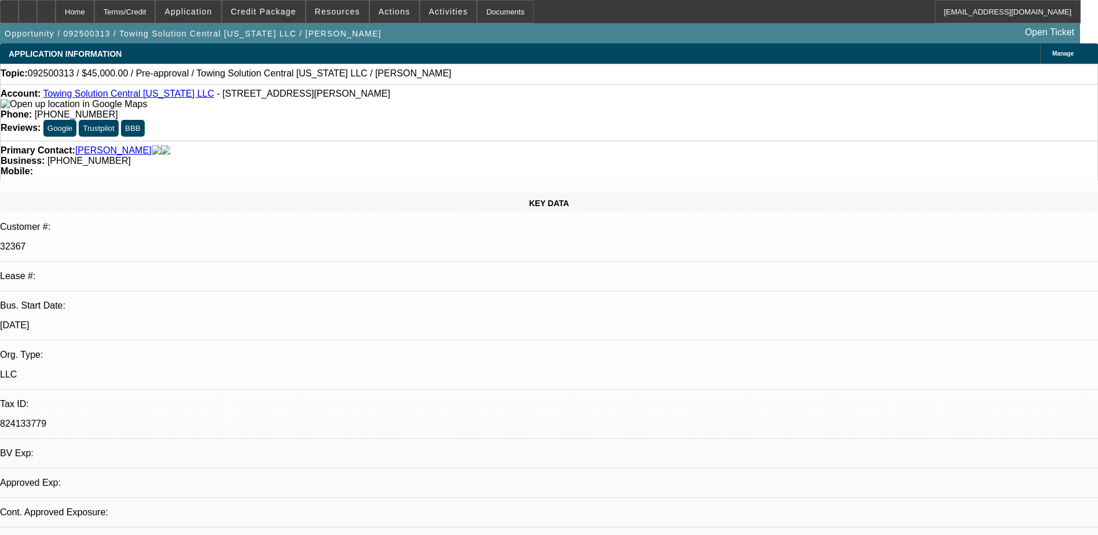
select select "0"
select select "2"
select select "0.1"
select select "4"
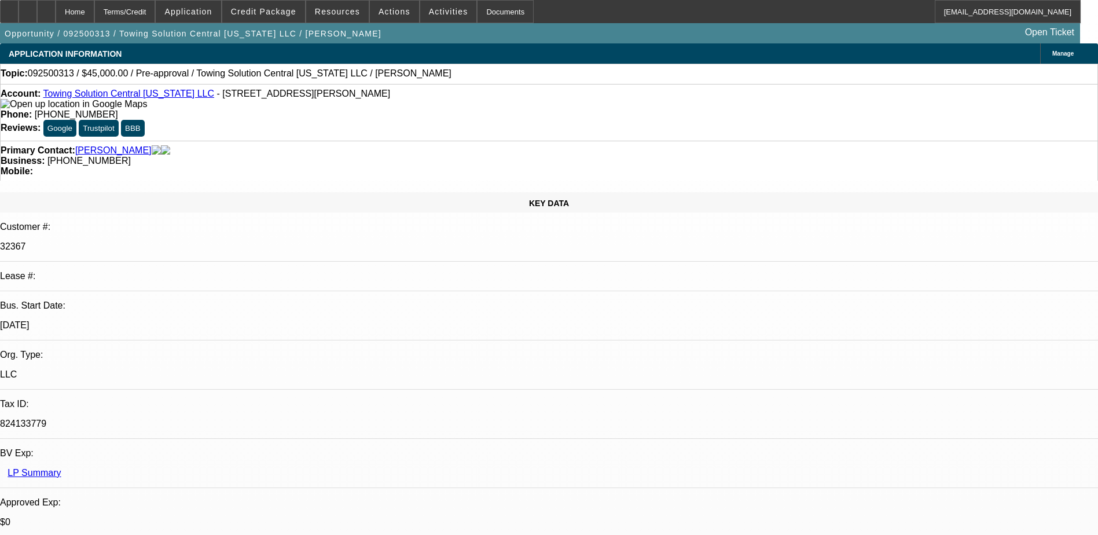
click at [276, 5] on span at bounding box center [263, 12] width 83 height 28
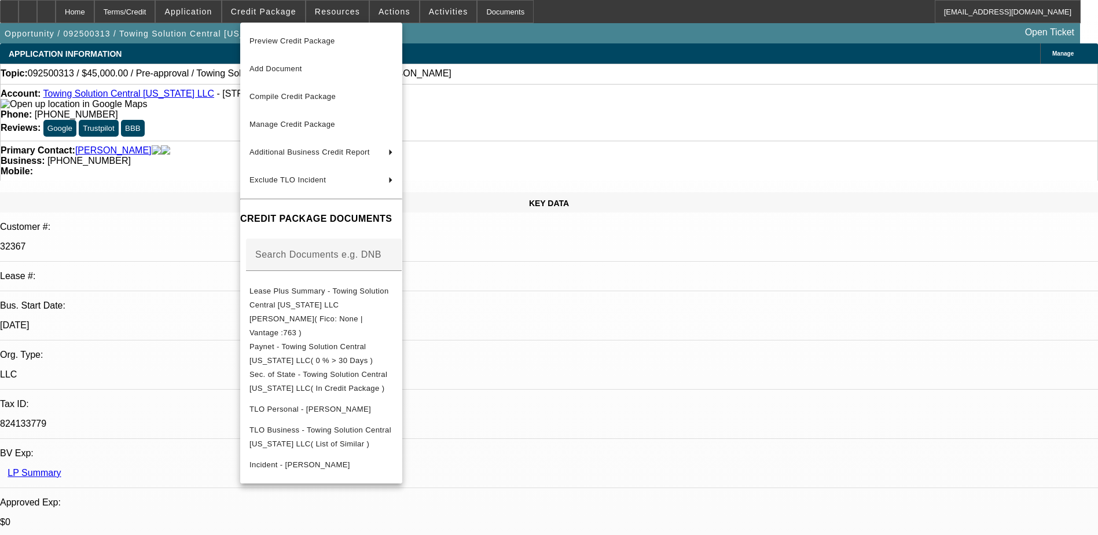
click at [639, 22] on div at bounding box center [549, 267] width 1098 height 535
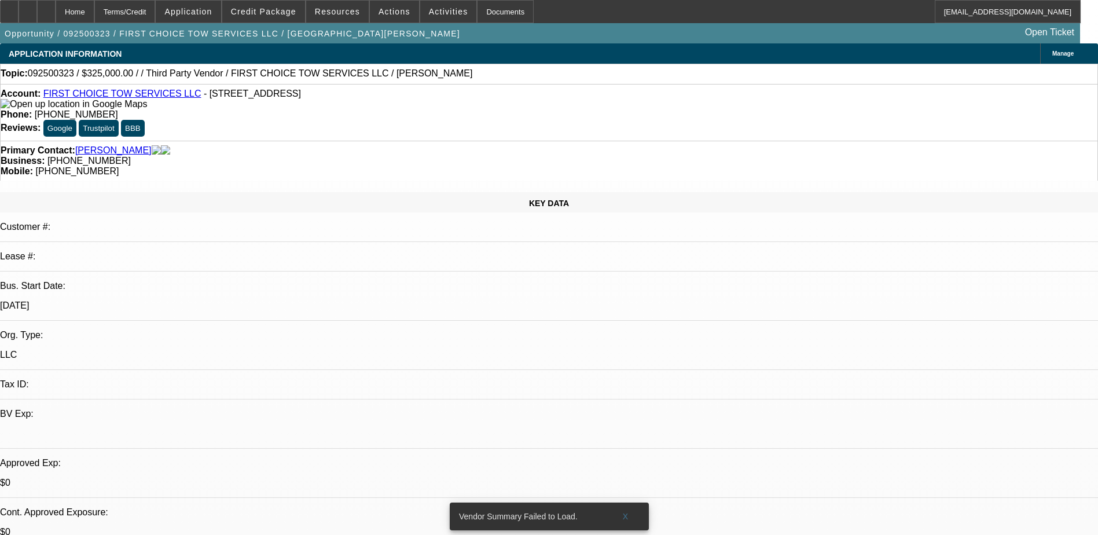
select select "0"
select select "2"
select select "0.1"
select select "4"
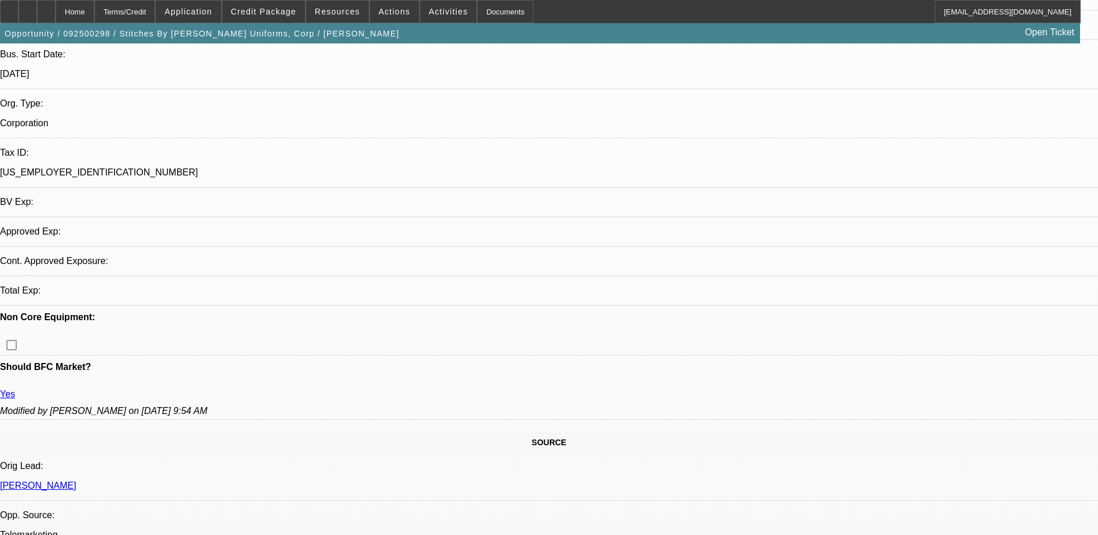
select select "0"
select select "2"
select select "0.1"
select select "4"
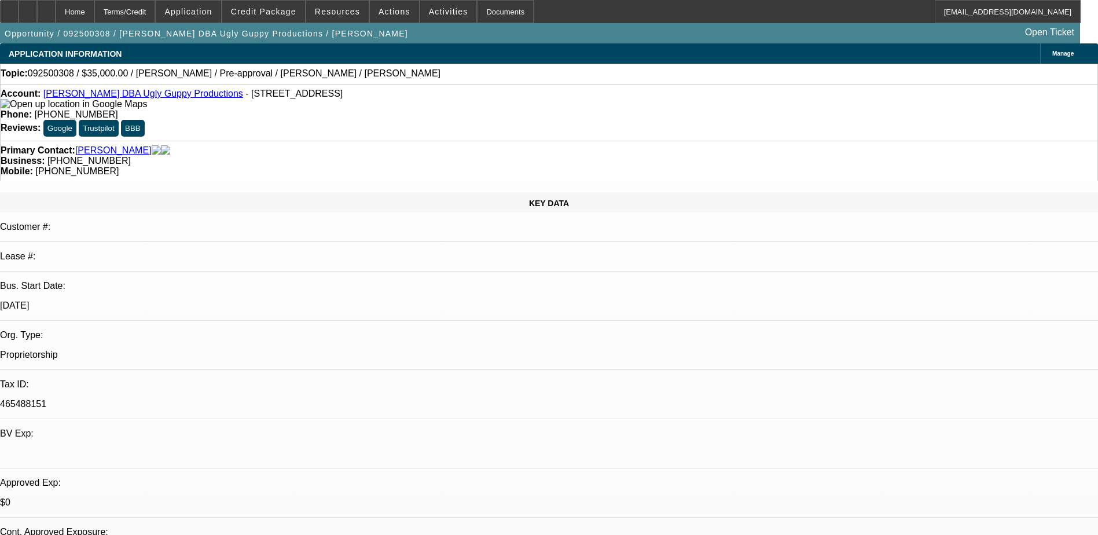
select select "0"
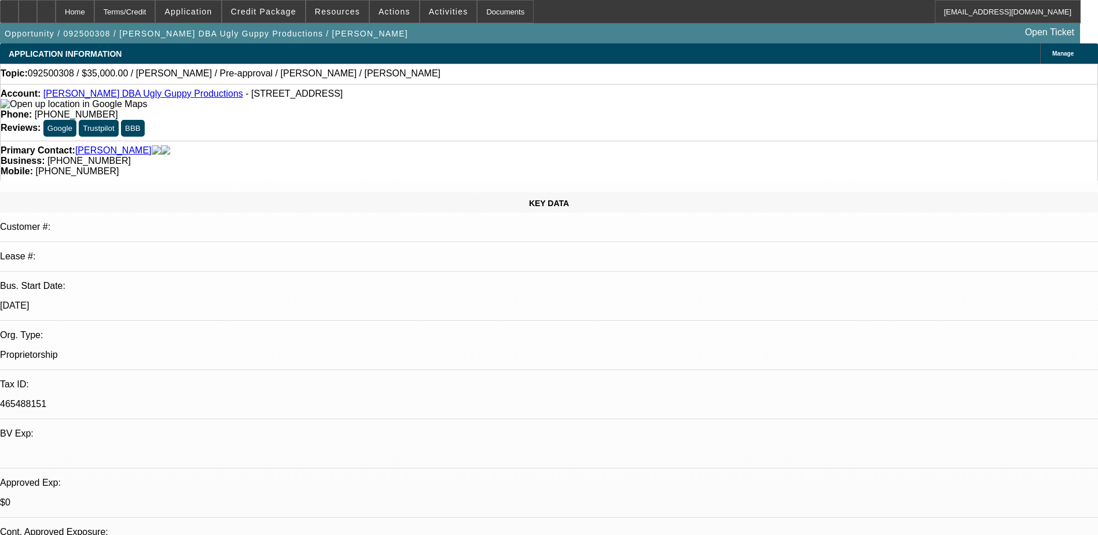
select select "0"
select select "1"
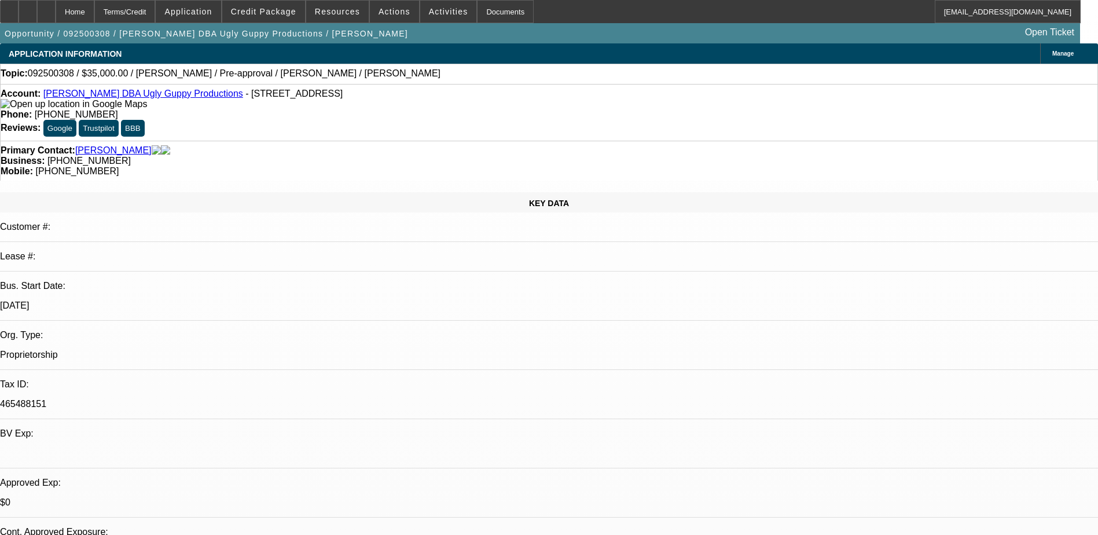
select select "1"
select select "6"
select select "1"
select select "6"
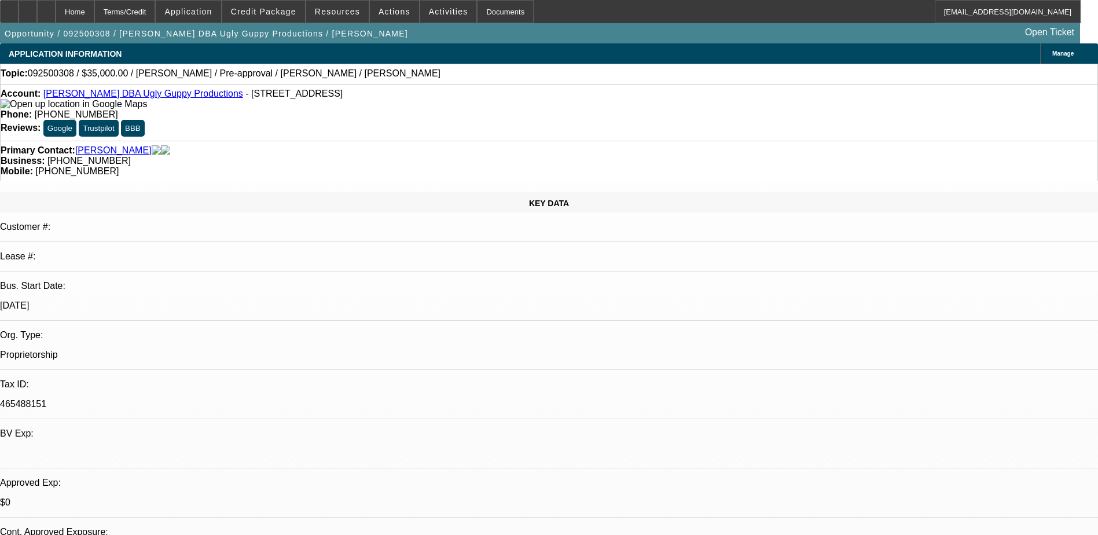
select select "1"
select select "6"
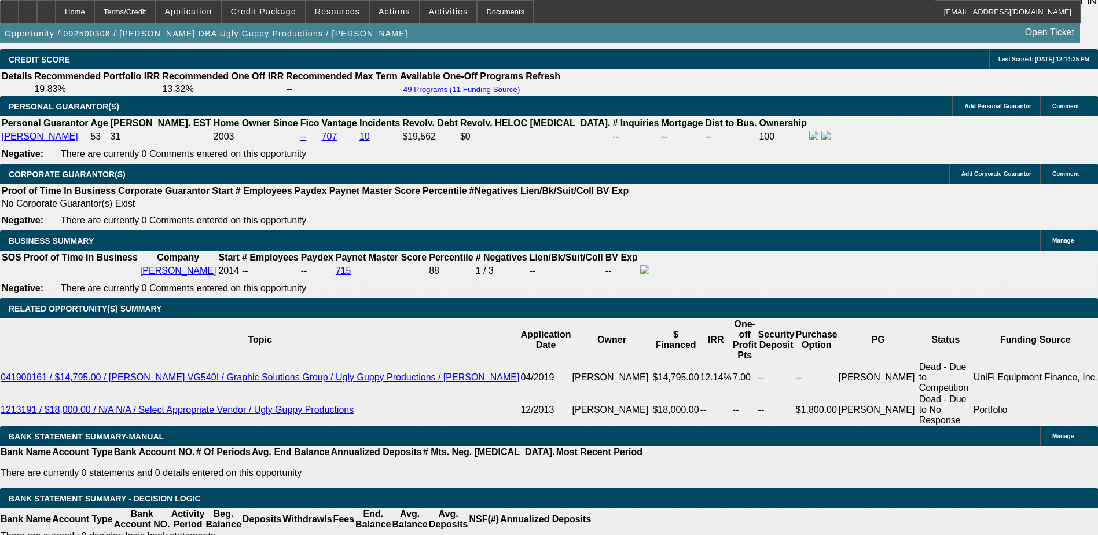
scroll to position [1910, 0]
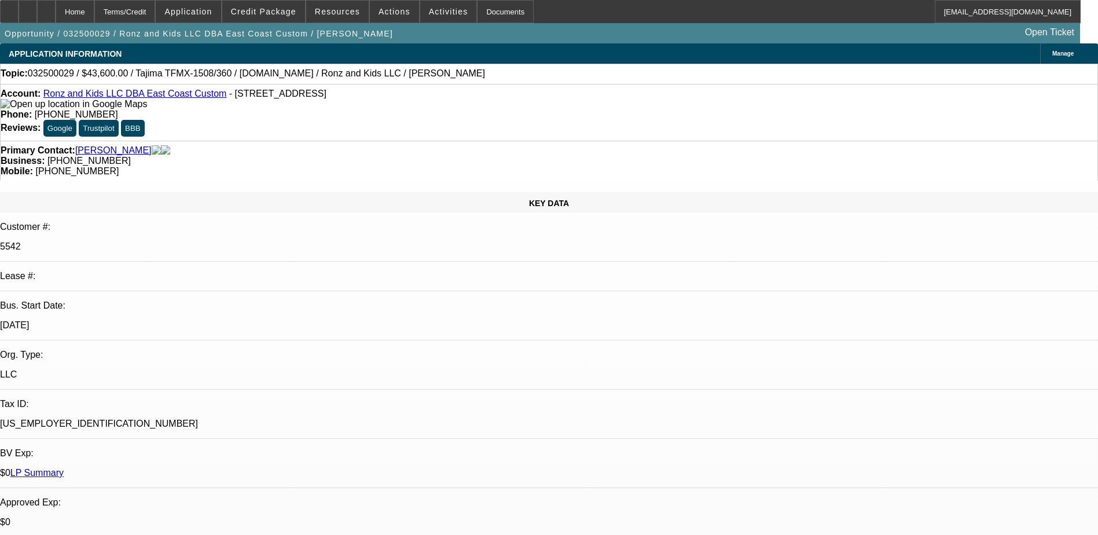
select select "0"
select select "2"
select select "0"
select select "2"
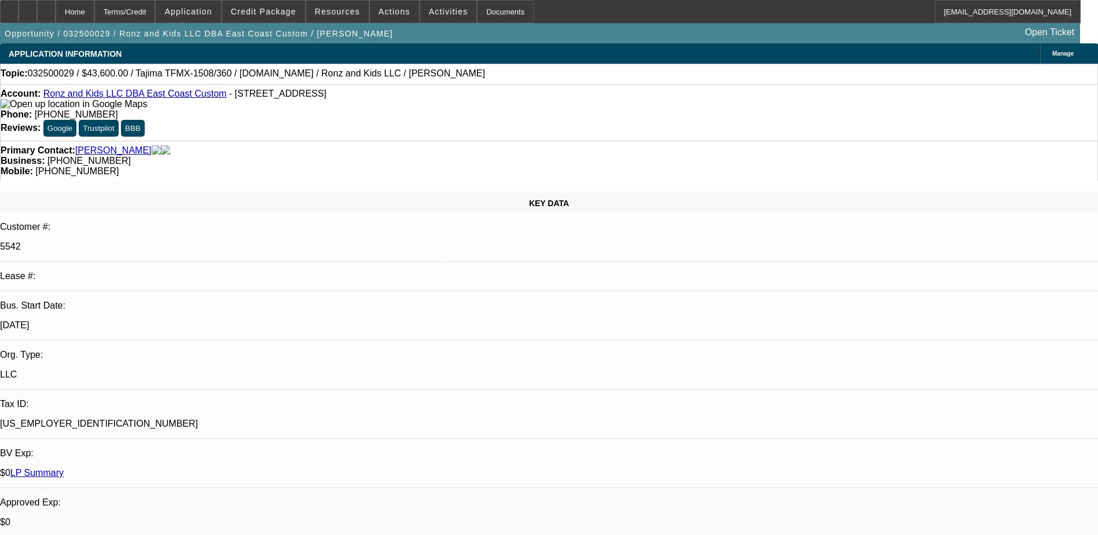
select select "0"
select select "2"
select select "0"
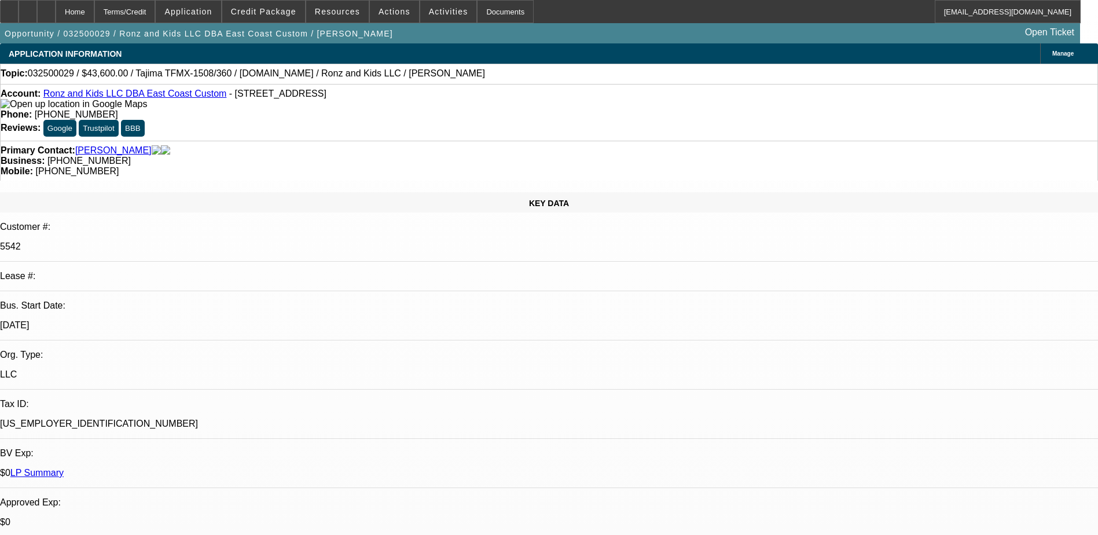
select select "2"
select select "0"
select select "1"
select select "2"
select select "6"
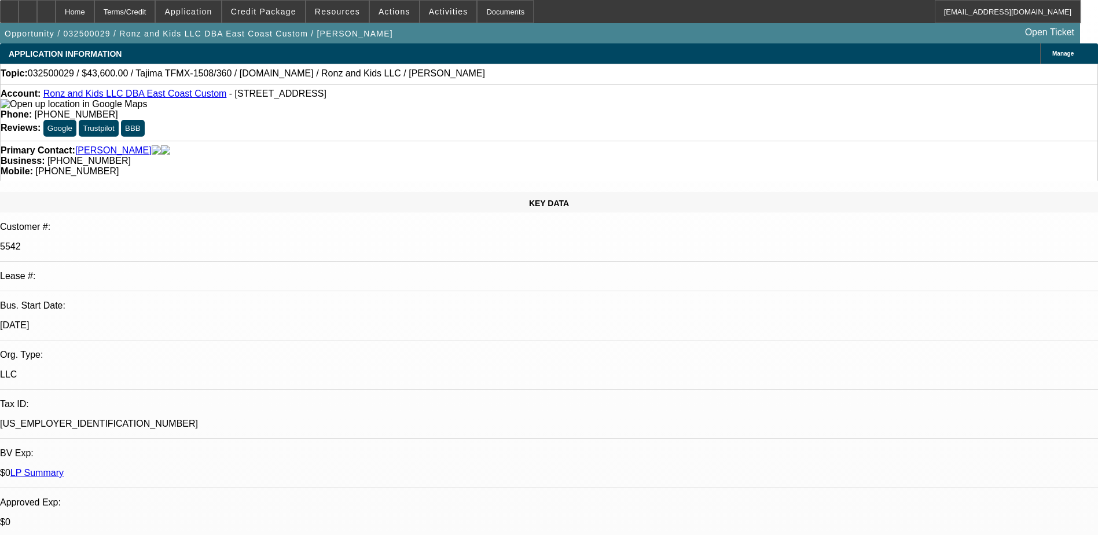
select select "1"
select select "2"
select select "6"
select select "1"
select select "2"
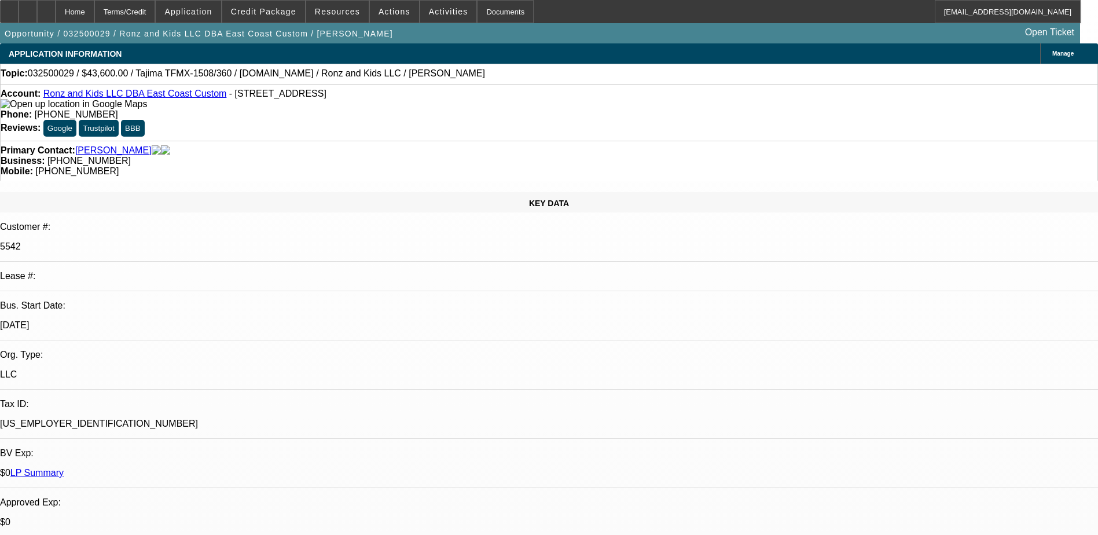
select select "6"
select select "1"
select select "2"
select select "6"
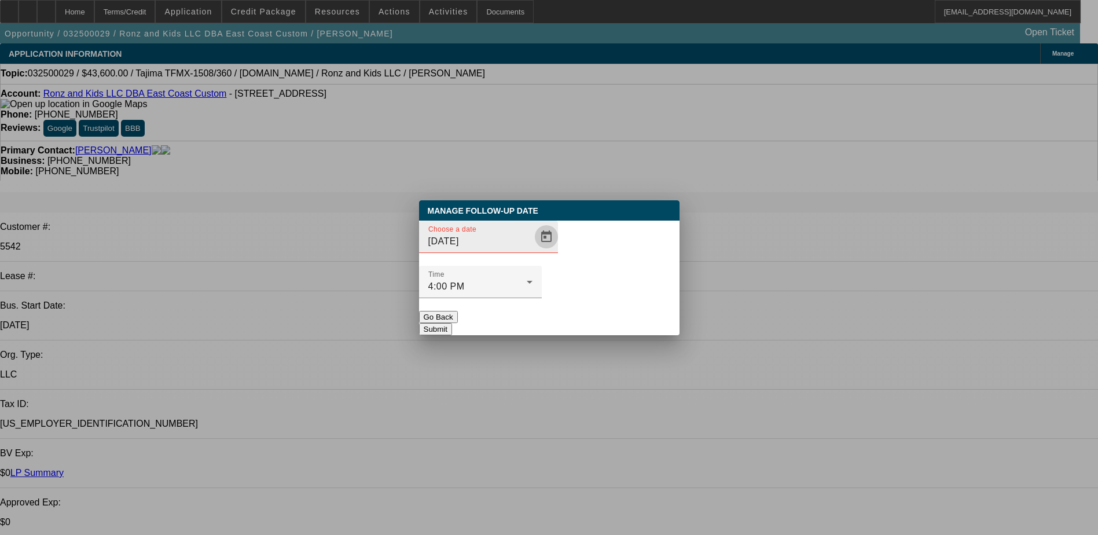
click at [536, 251] on span "Open calendar" at bounding box center [546, 237] width 28 height 28
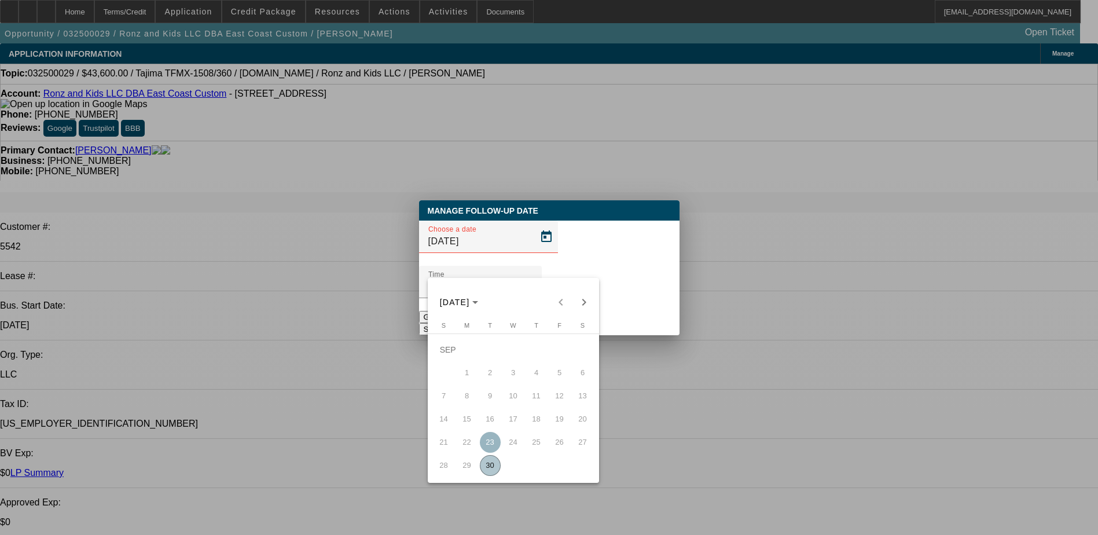
click at [496, 465] on span "30" at bounding box center [490, 465] width 21 height 21
type input "[DATE]"
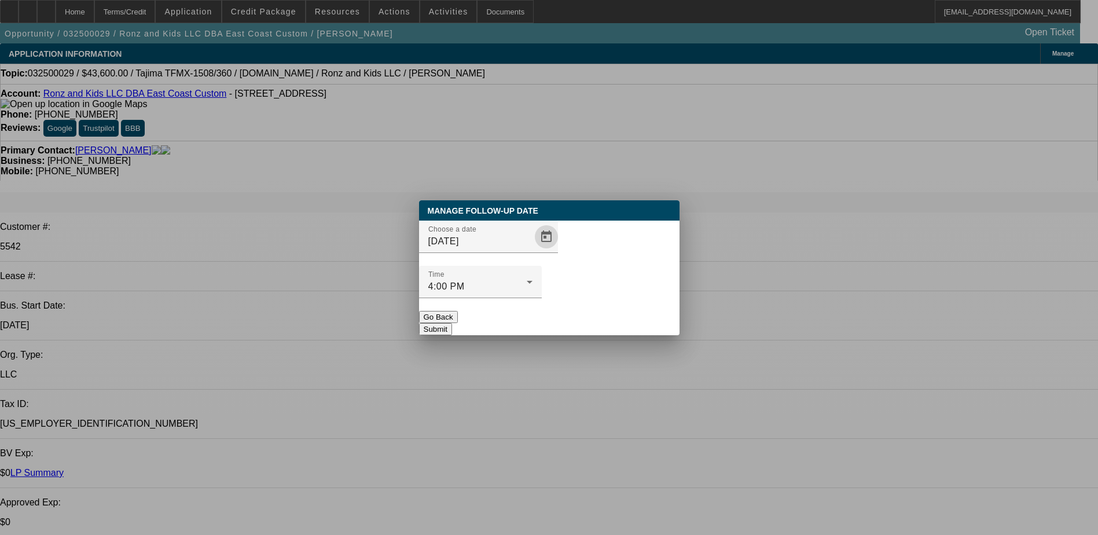
click at [452, 323] on button "Submit" at bounding box center [435, 329] width 33 height 12
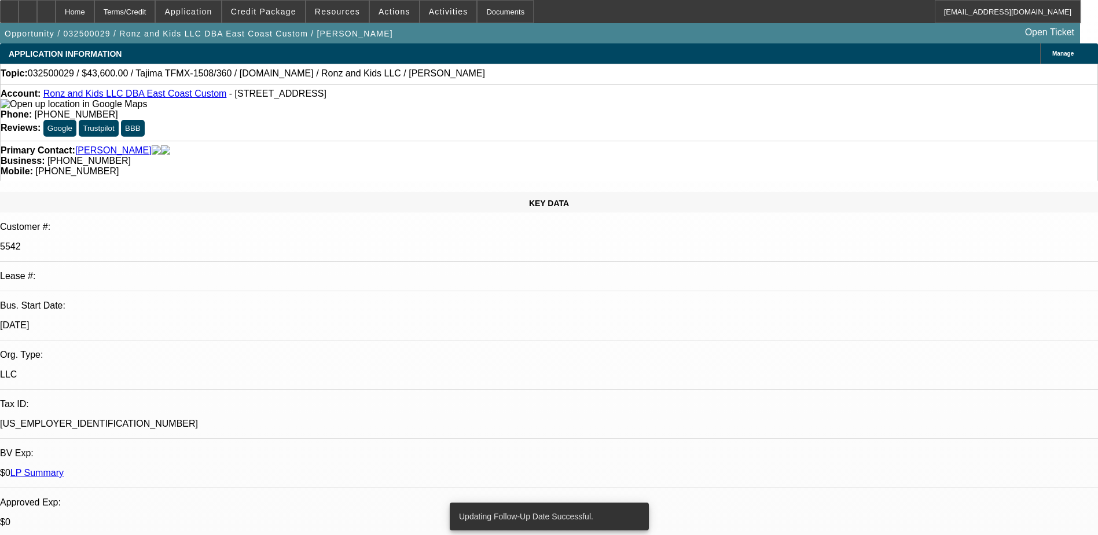
drag, startPoint x: 871, startPoint y: 150, endPoint x: 877, endPoint y: 167, distance: 18.5
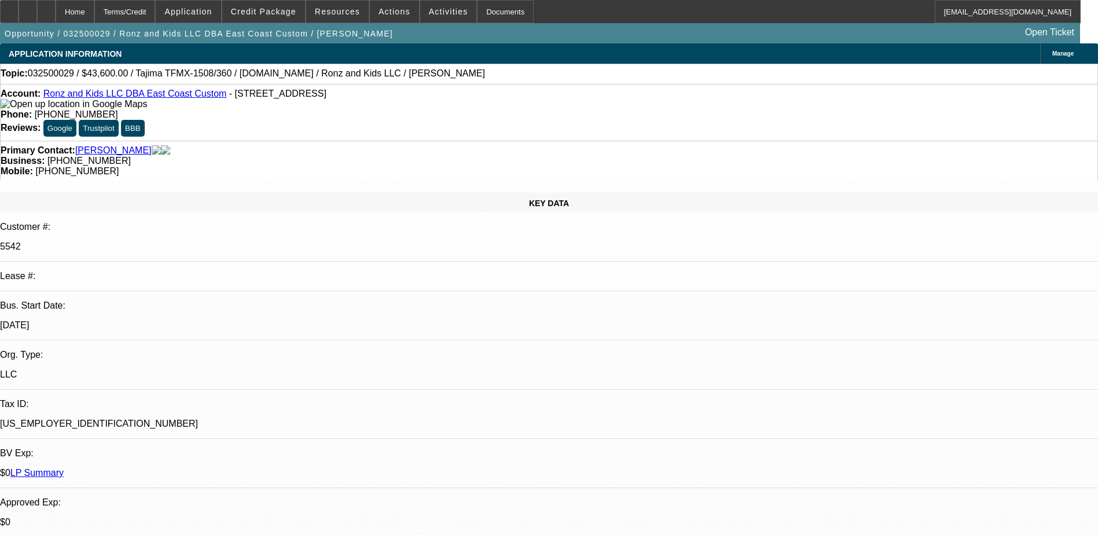
drag, startPoint x: 883, startPoint y: 179, endPoint x: 891, endPoint y: 217, distance: 39.2
drag, startPoint x: 894, startPoint y: 237, endPoint x: 894, endPoint y: 247, distance: 9.9
drag, startPoint x: 894, startPoint y: 247, endPoint x: 884, endPoint y: 271, distance: 25.7
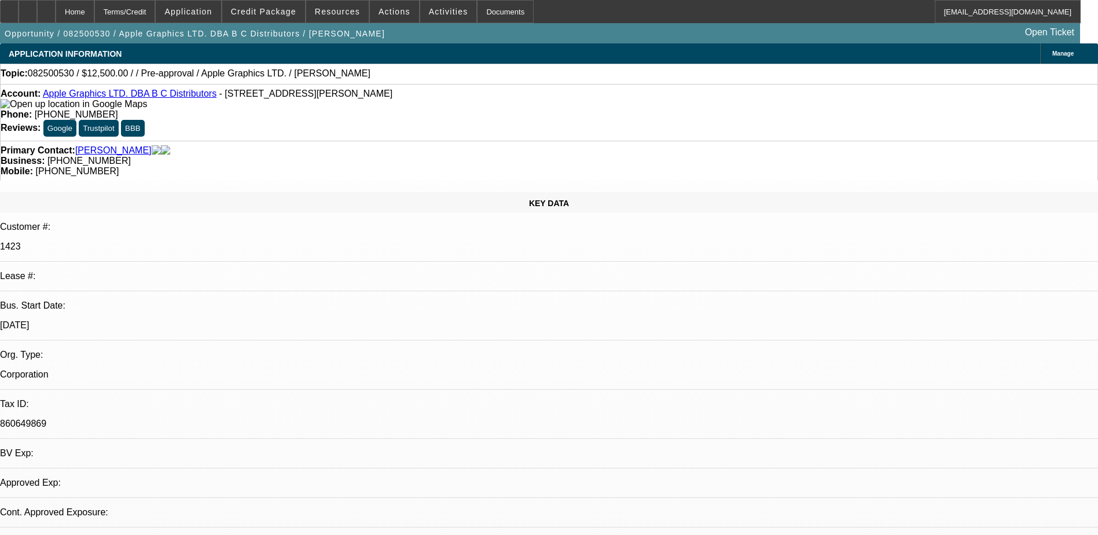
select select "0"
select select "2"
select select "0.1"
select select "1"
select select "2"
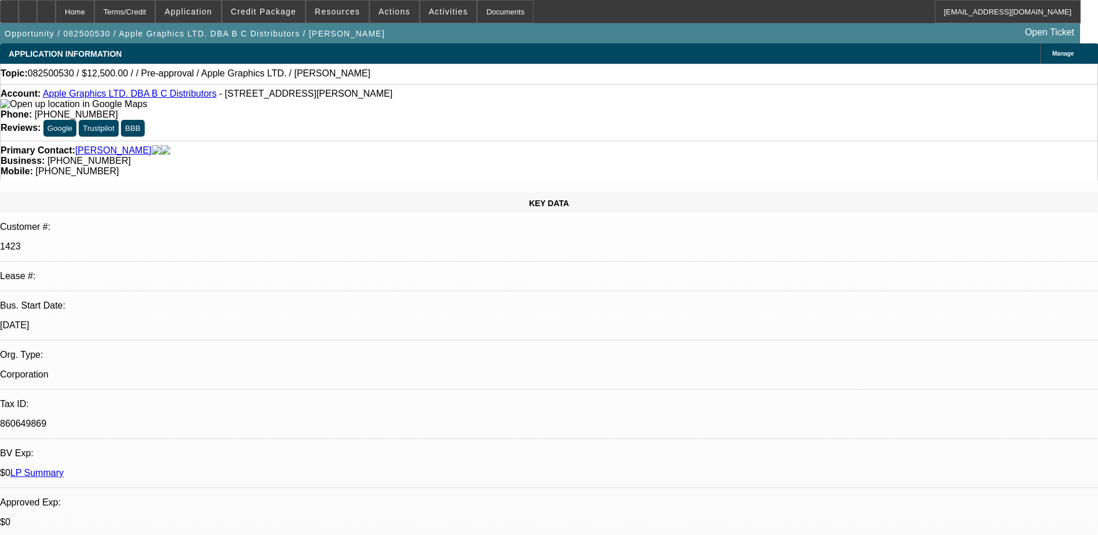
select select "4"
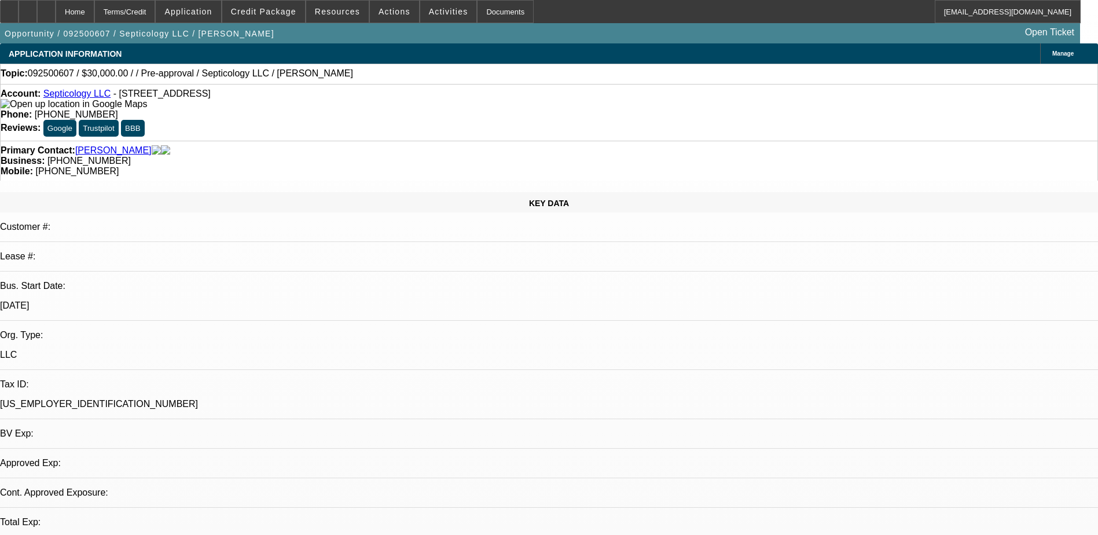
select select "0"
select select "2"
select select "0.1"
select select "1"
select select "2"
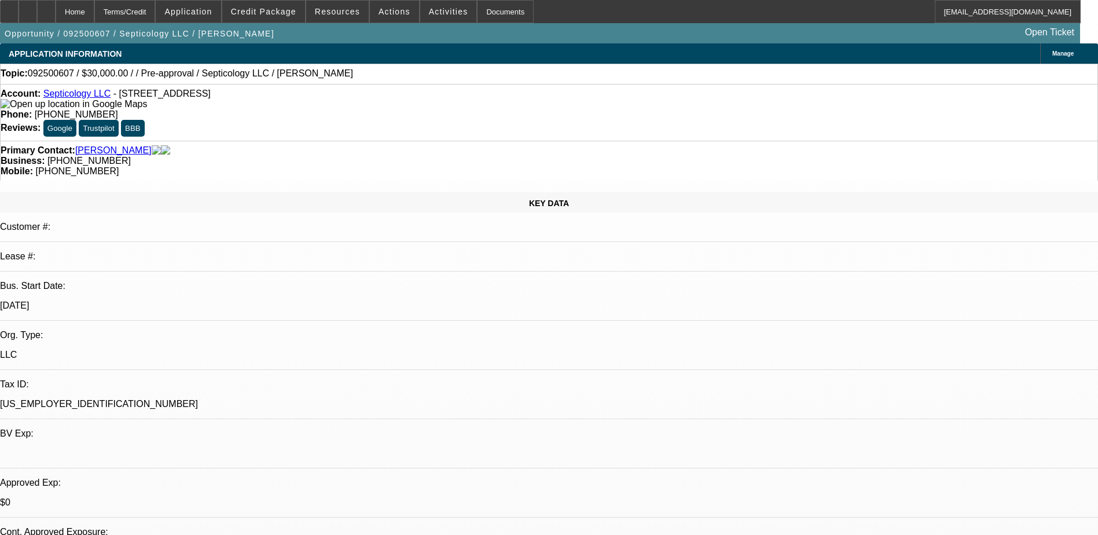
select select "4"
click at [285, 14] on span "Credit Package" at bounding box center [263, 11] width 65 height 9
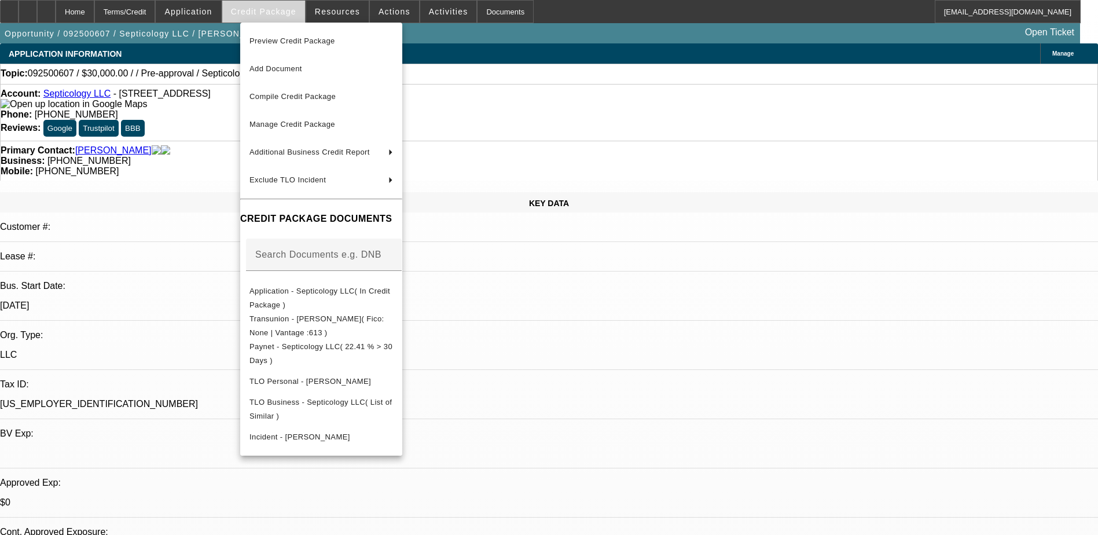
click at [285, 14] on div at bounding box center [549, 267] width 1098 height 535
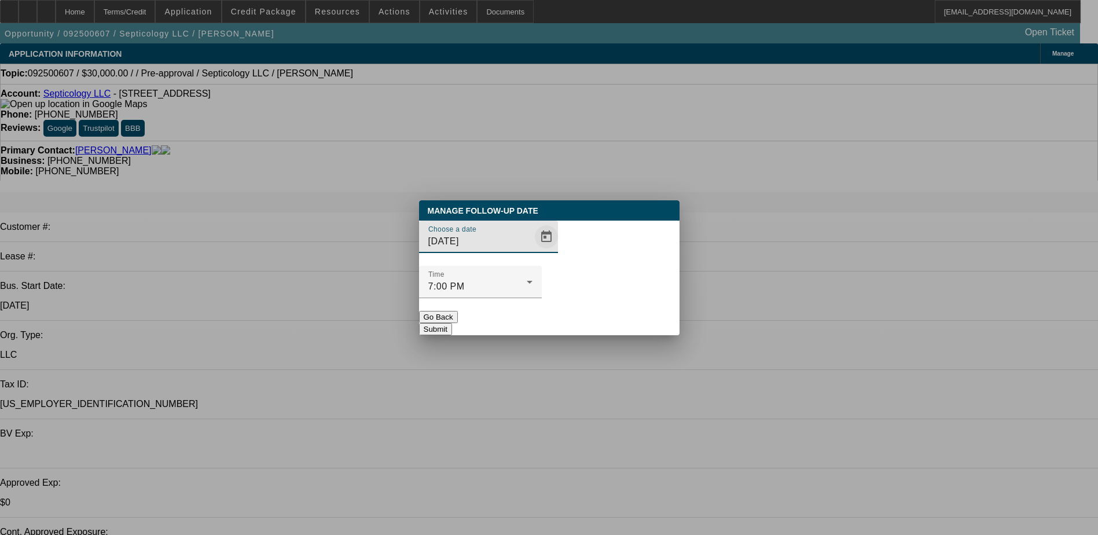
click at [532, 251] on span "Open calendar" at bounding box center [546, 237] width 28 height 28
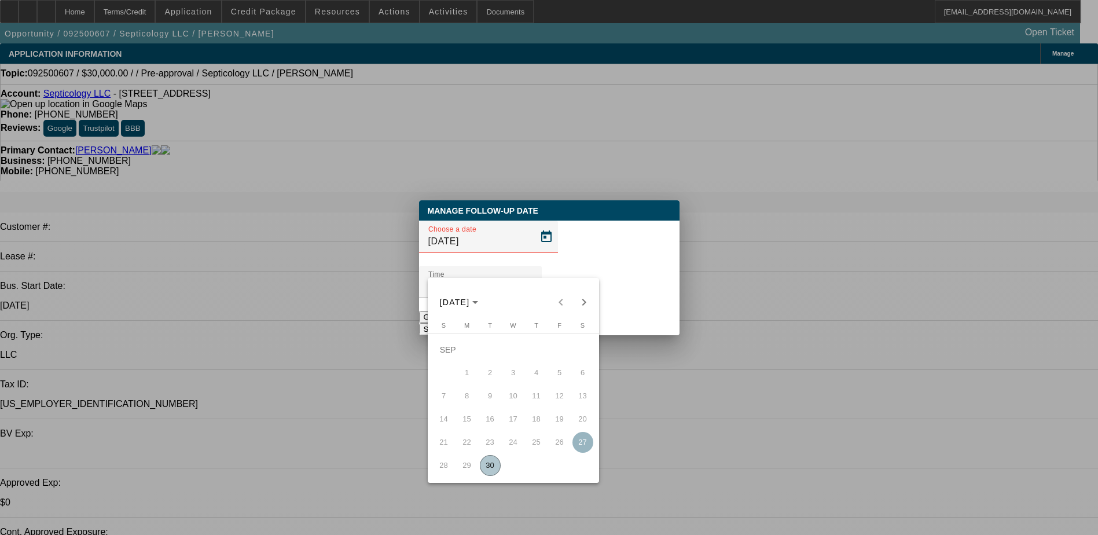
click at [491, 466] on span "30" at bounding box center [490, 465] width 21 height 21
type input "[DATE]"
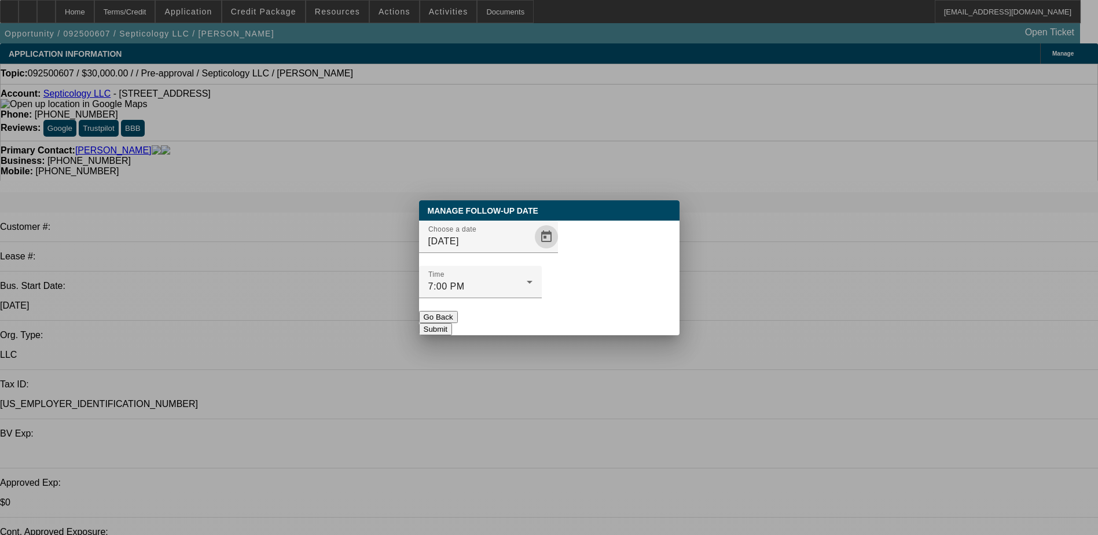
click at [452, 323] on button "Submit" at bounding box center [435, 329] width 33 height 12
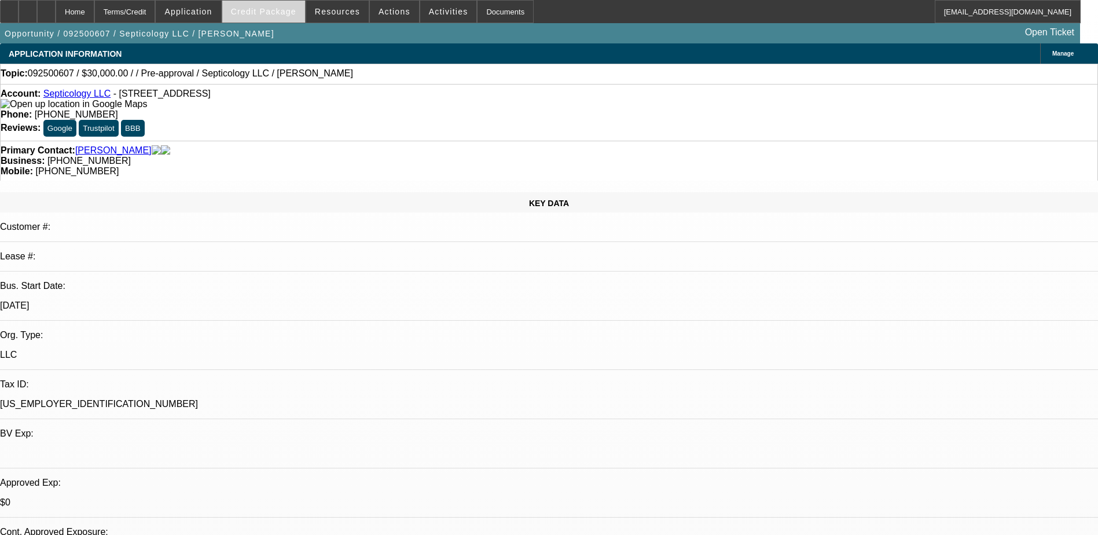
click at [274, 4] on span at bounding box center [263, 12] width 83 height 28
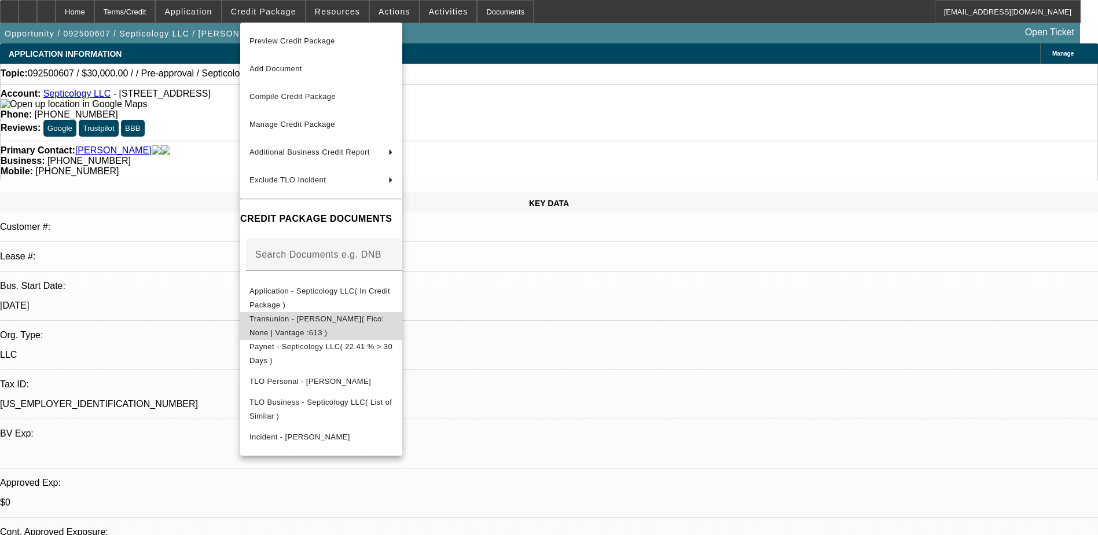
click at [310, 325] on span "Transunion - Dziadul, Daniel( Fico: None | Vantage :613 )" at bounding box center [316, 325] width 135 height 23
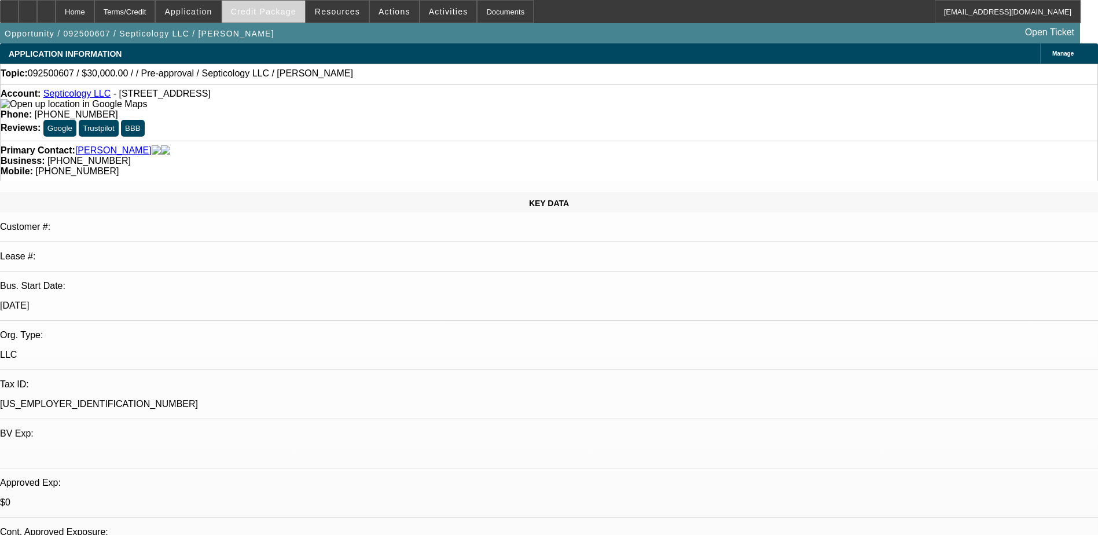
click at [293, 13] on span "Credit Package" at bounding box center [263, 11] width 65 height 9
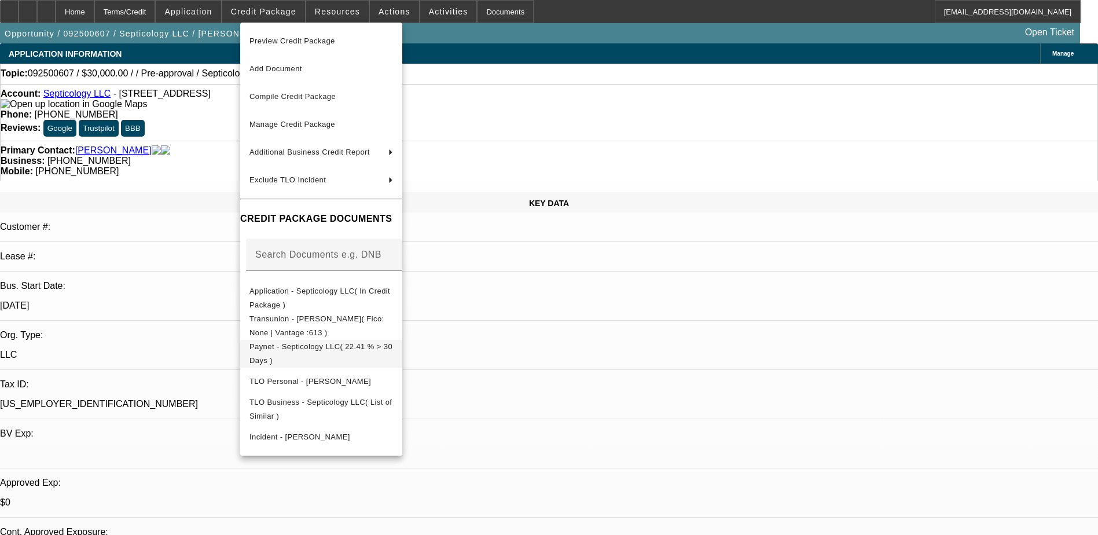
click at [318, 349] on span "Paynet - Septicology LLC( 22.41 % > 30 Days )" at bounding box center [320, 353] width 143 height 23
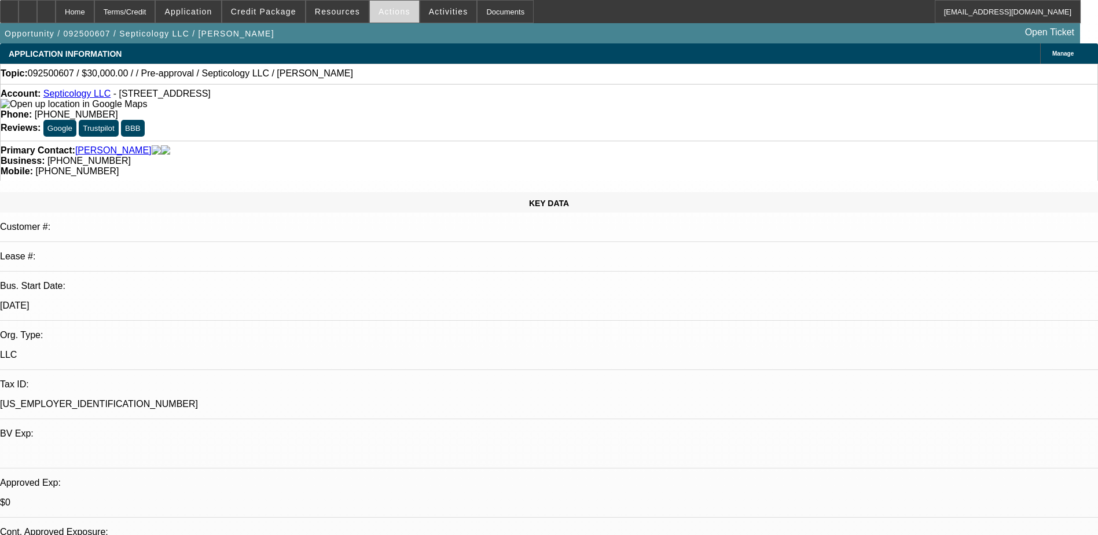
click at [391, 9] on span "Actions" at bounding box center [394, 11] width 32 height 9
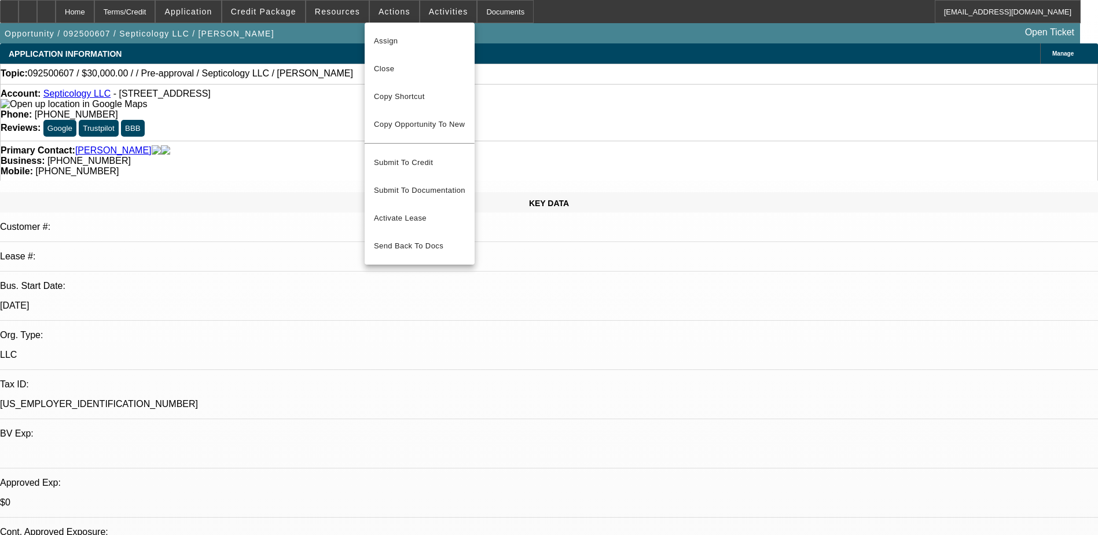
click at [424, 11] on div at bounding box center [549, 267] width 1098 height 535
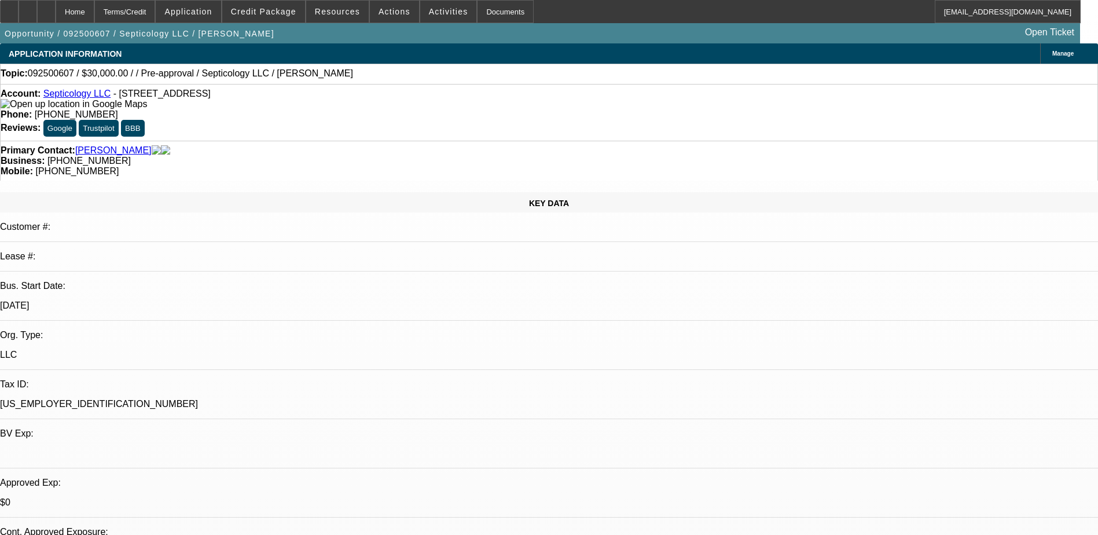
click at [429, 11] on span "Activities" at bounding box center [448, 11] width 39 height 9
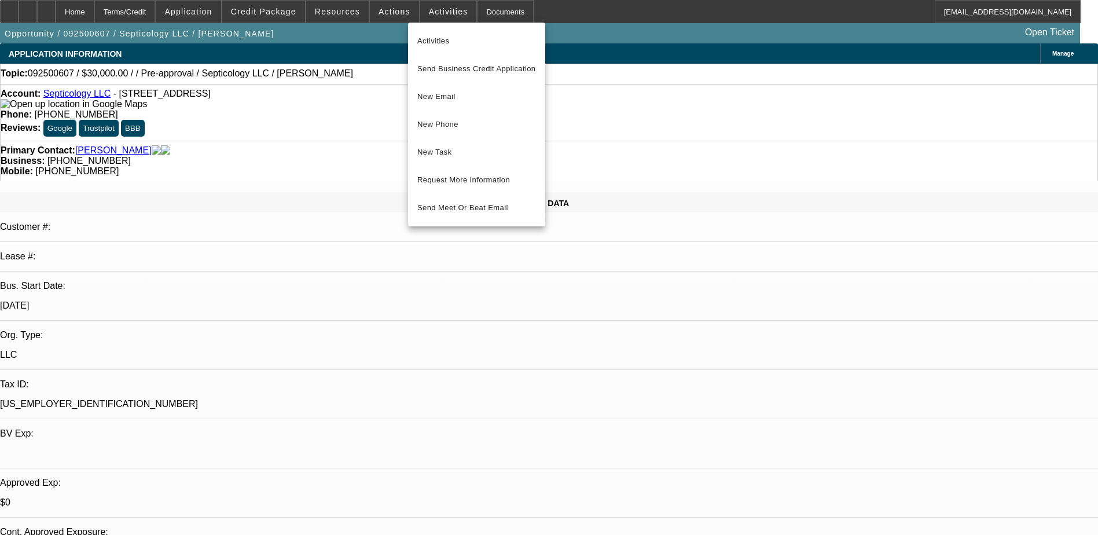
click at [372, 10] on div at bounding box center [549, 267] width 1098 height 535
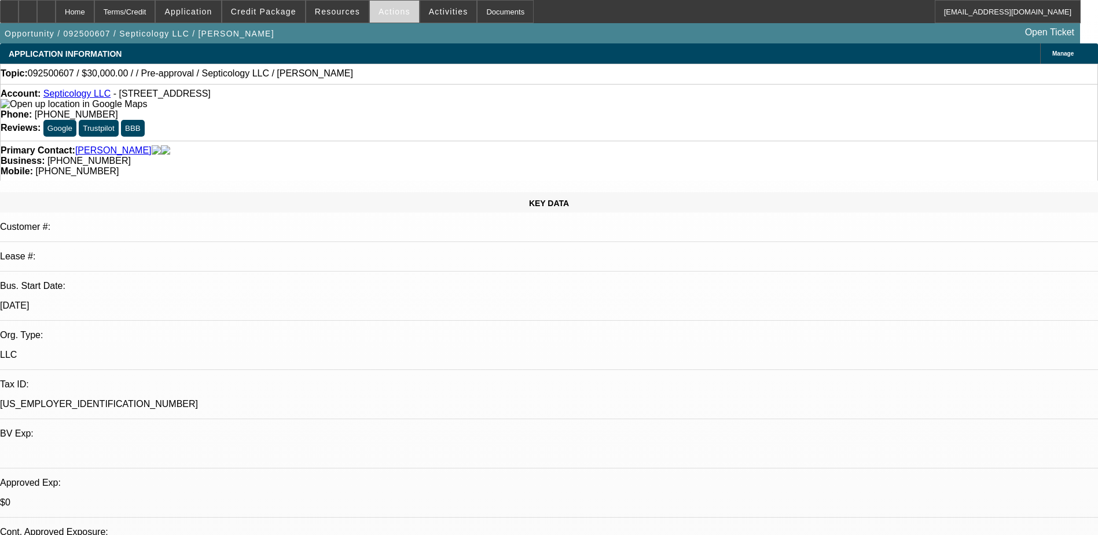
click at [398, 12] on span "Actions" at bounding box center [394, 11] width 32 height 9
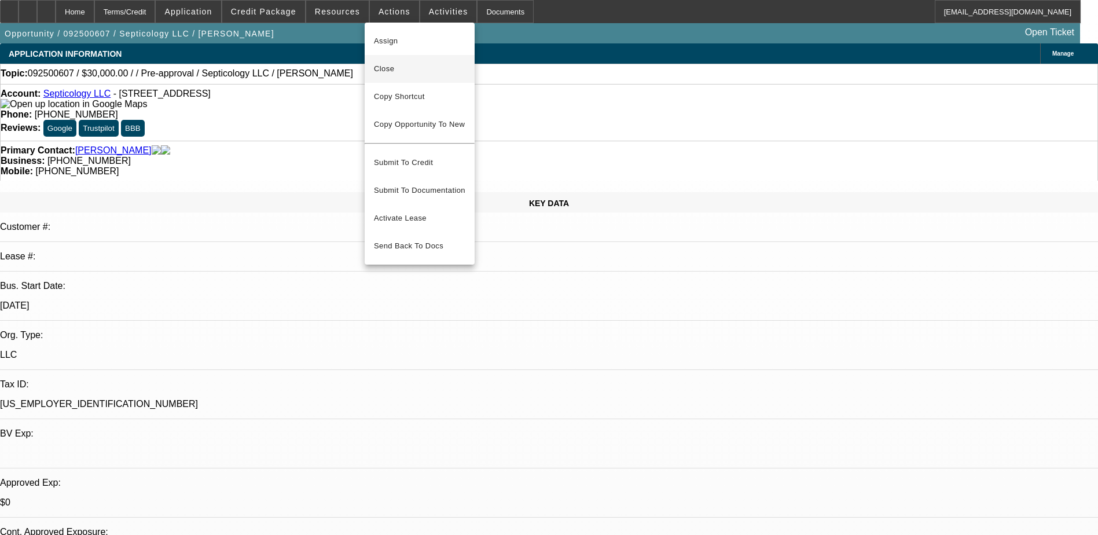
click at [388, 67] on span "Close" at bounding box center [419, 69] width 91 height 14
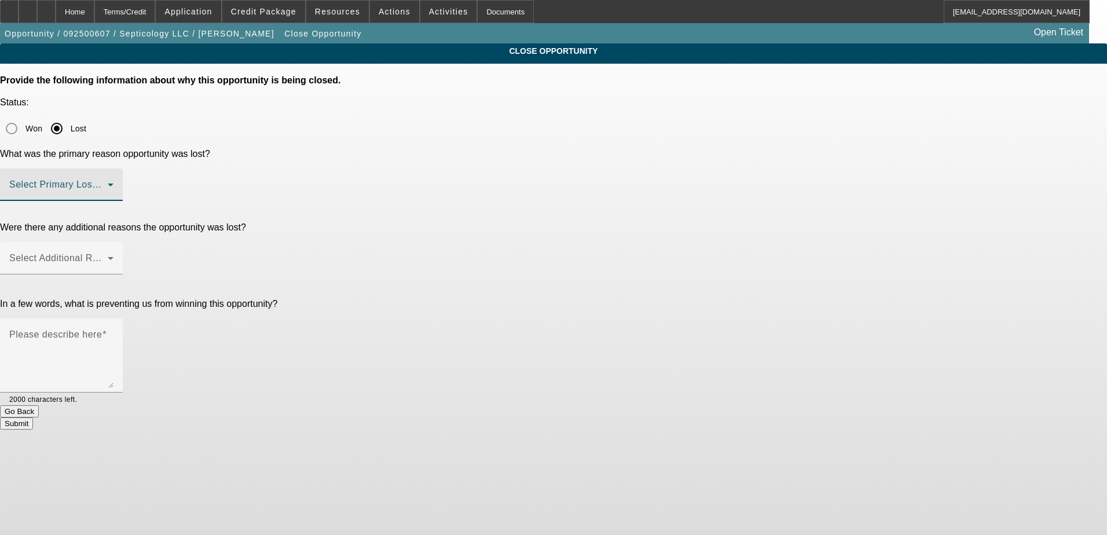
click at [108, 182] on span at bounding box center [58, 189] width 98 height 14
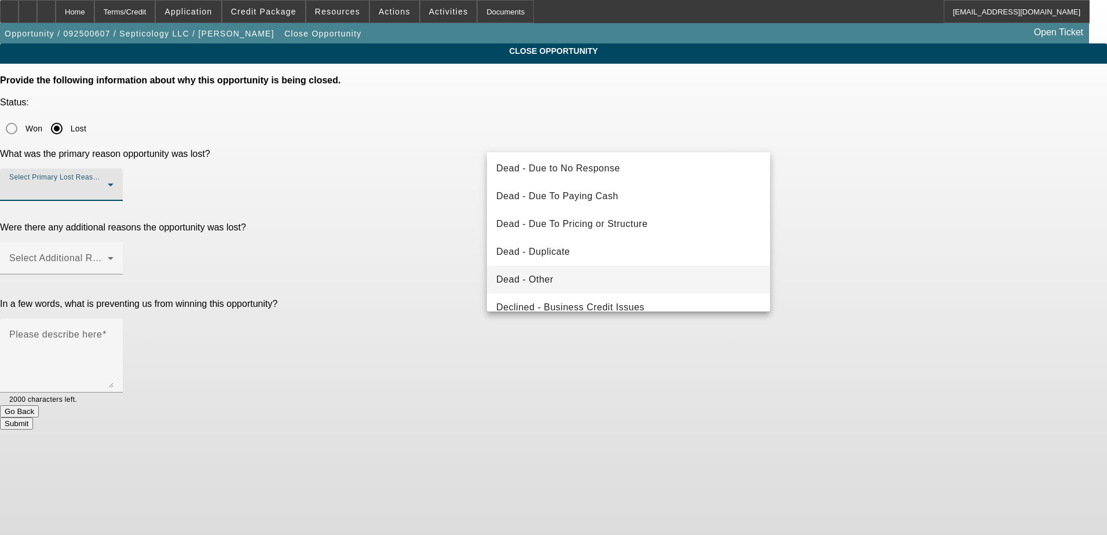
scroll to position [116, 0]
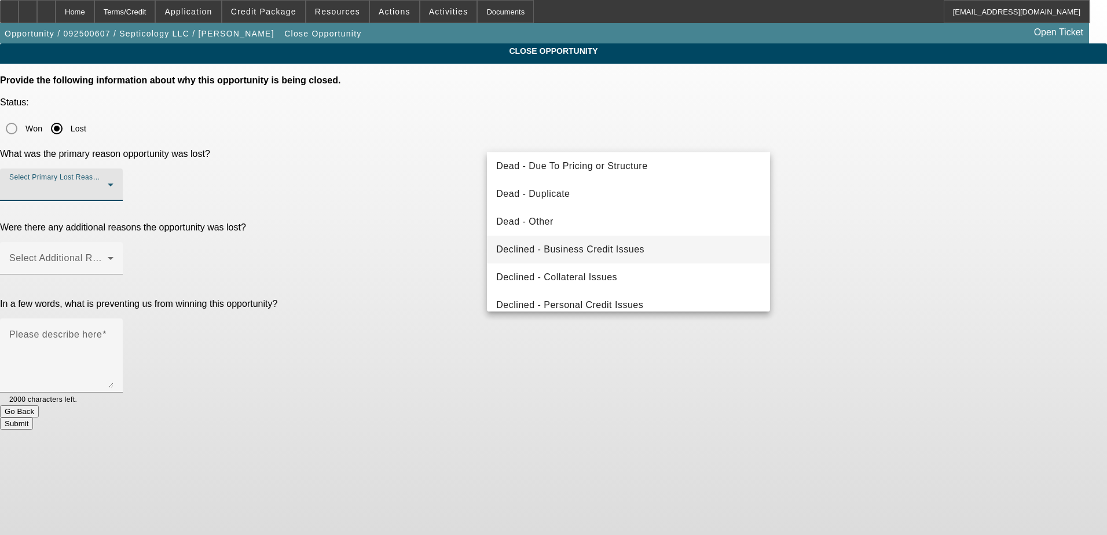
click at [586, 248] on span "Declined - Business Credit Issues" at bounding box center [570, 249] width 148 height 14
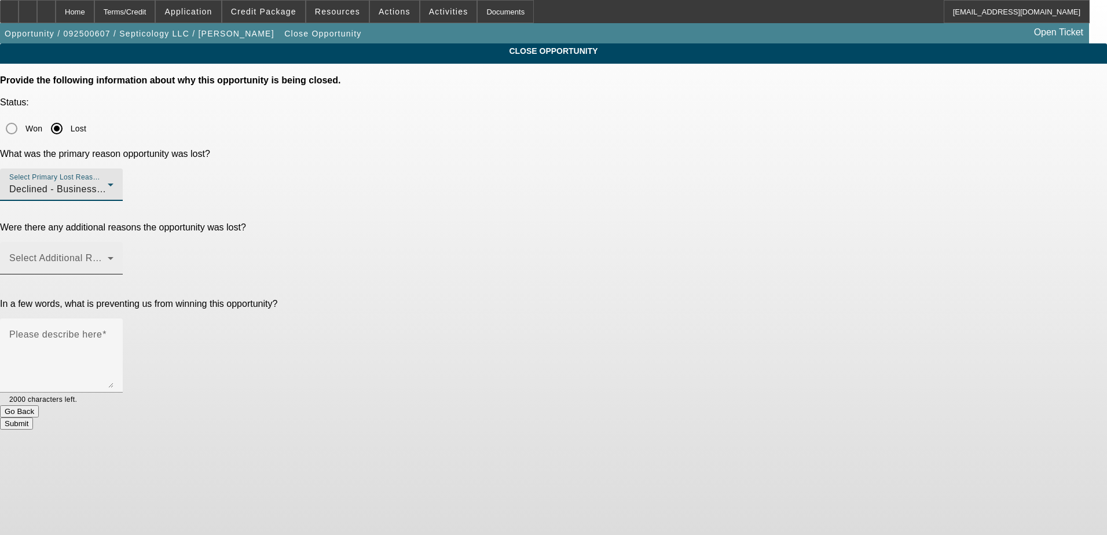
click at [113, 242] on div "Select Additional Reasons" at bounding box center [61, 258] width 104 height 32
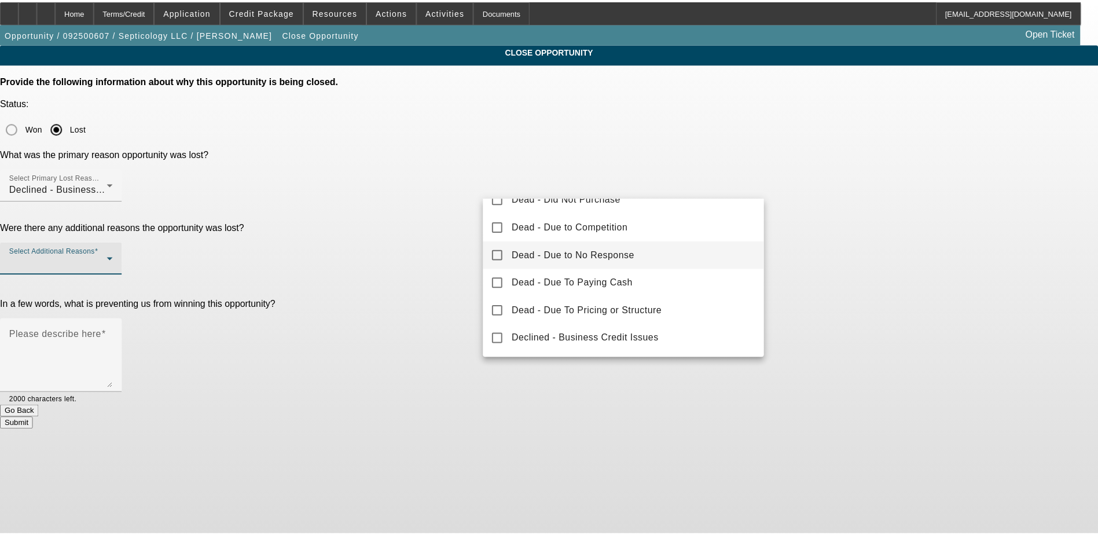
scroll to position [128, 0]
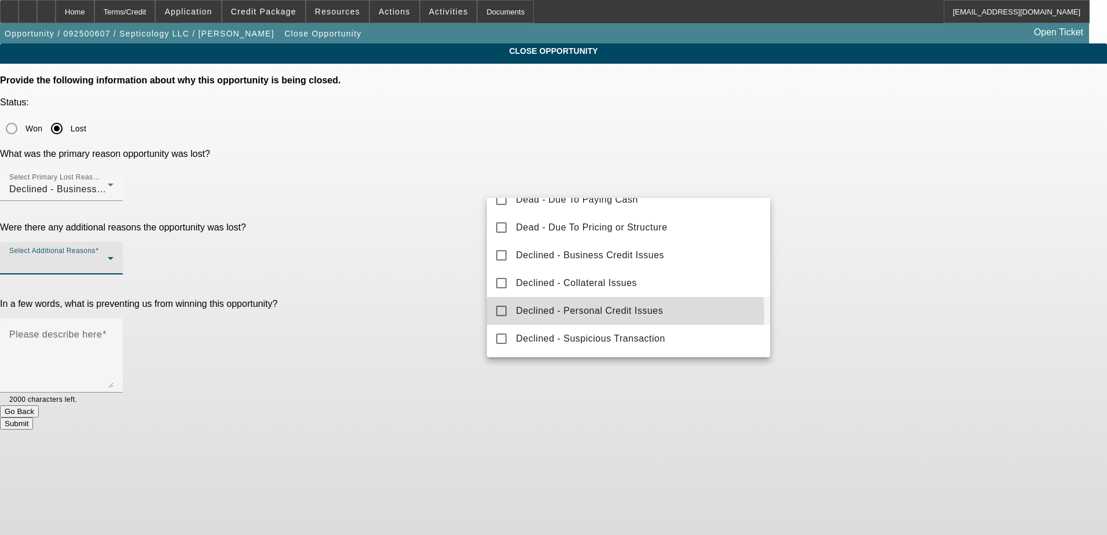
click at [625, 313] on span "Declined - Personal Credit Issues" at bounding box center [589, 311] width 147 height 14
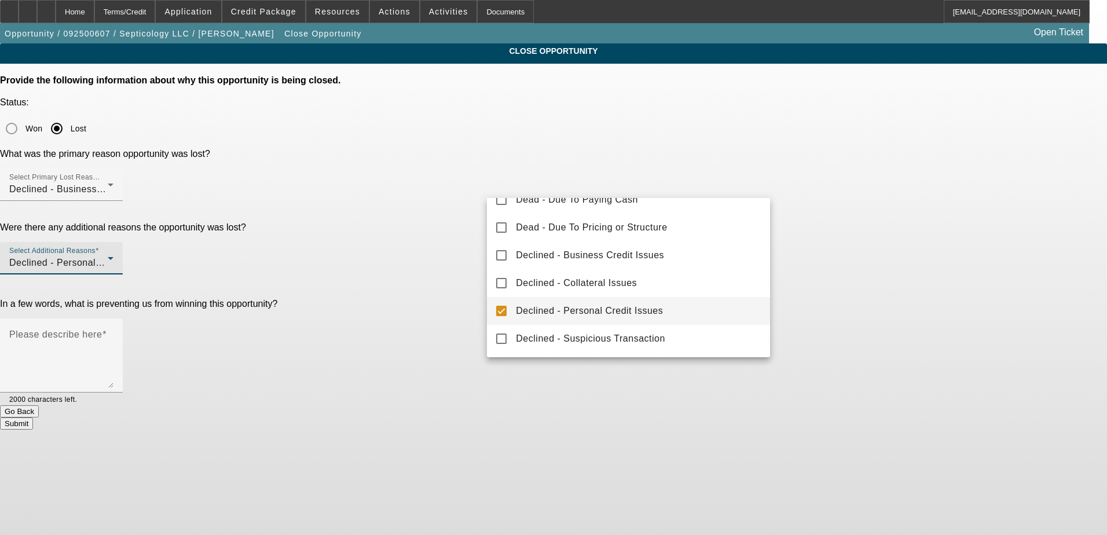
click at [469, 262] on div at bounding box center [553, 267] width 1107 height 535
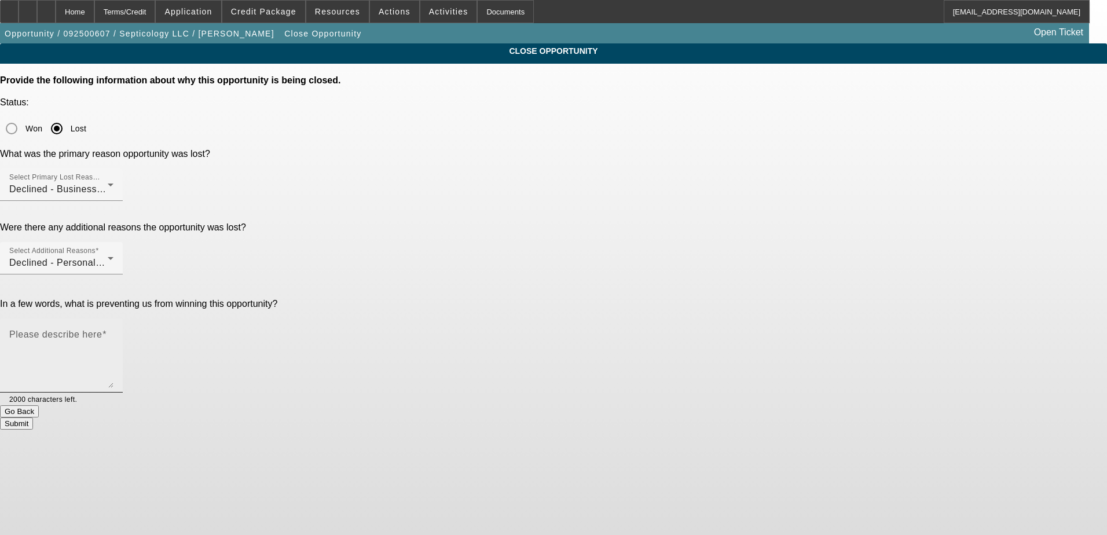
click at [113, 332] on textarea "Please describe here" at bounding box center [61, 360] width 104 height 56
type textarea "v"
type textarea "100+ late installment payments on his business credit"
click at [33, 417] on button "Submit" at bounding box center [16, 423] width 33 height 12
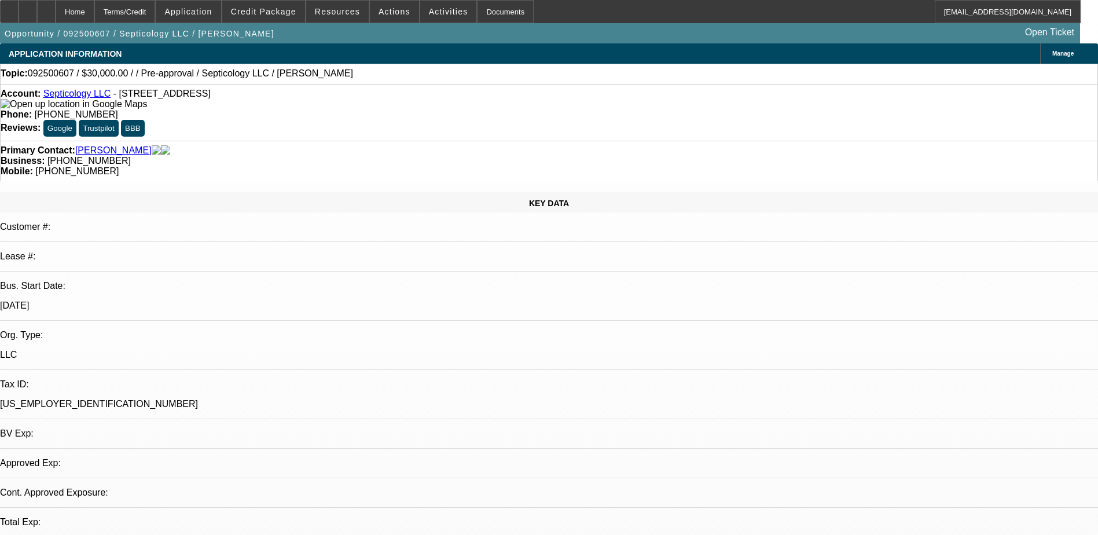
select select "0"
select select "2"
select select "0.1"
select select "4"
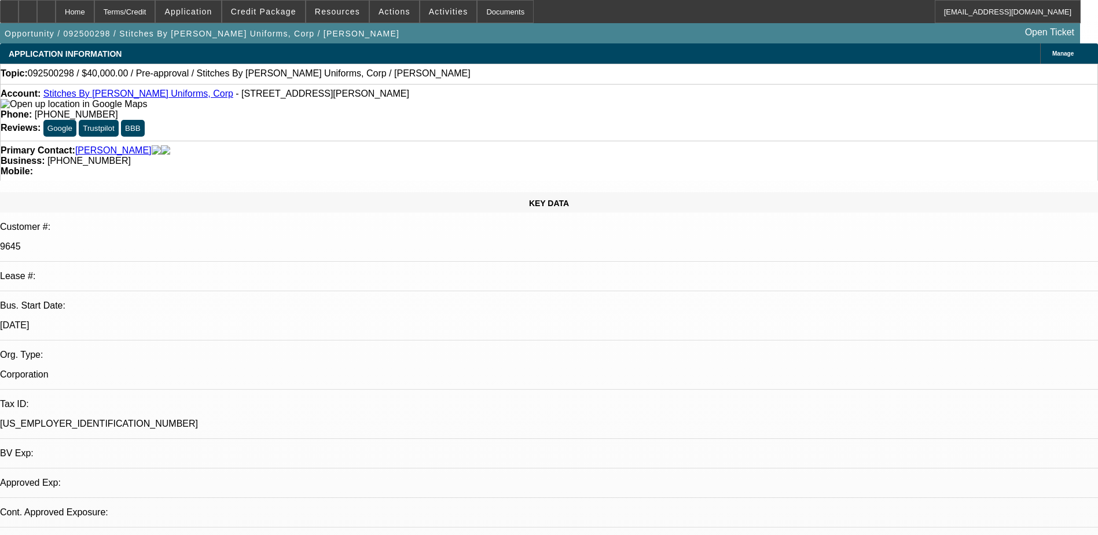
select select "0"
select select "2"
select select "0.1"
select select "1"
select select "2"
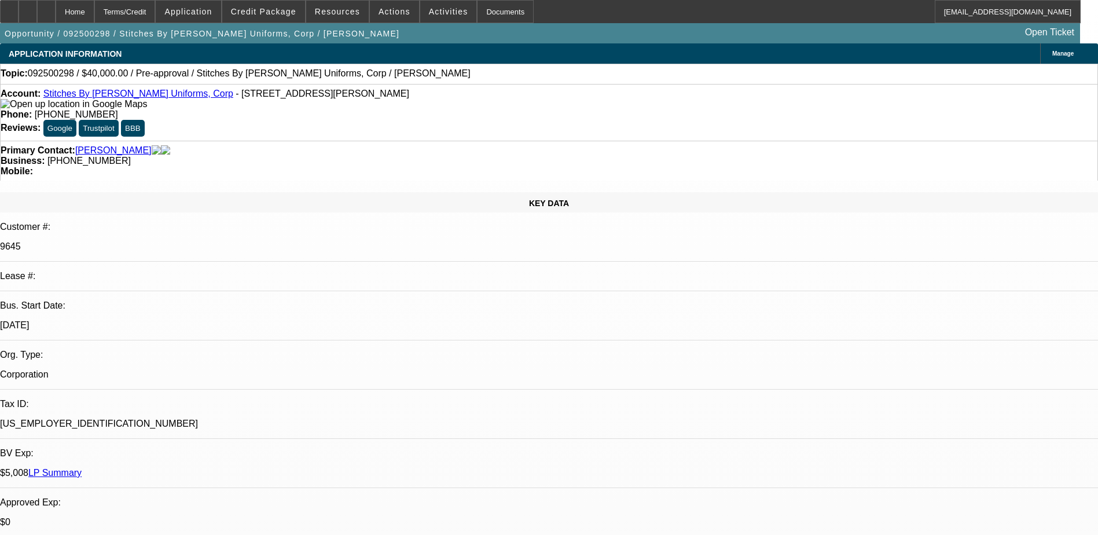
select select "4"
click at [286, 6] on span at bounding box center [263, 12] width 83 height 28
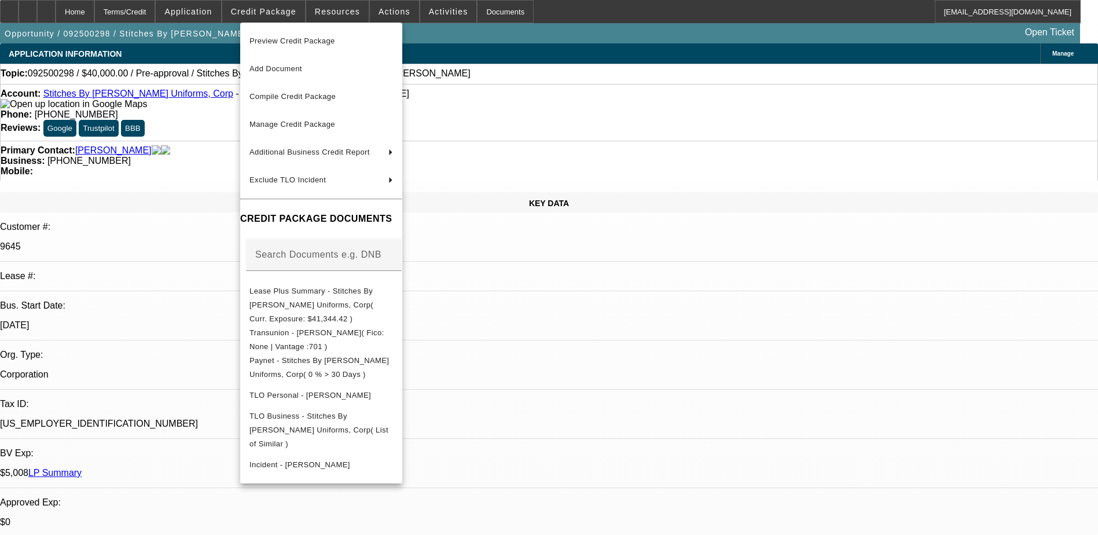
click at [846, 131] on div at bounding box center [549, 267] width 1098 height 535
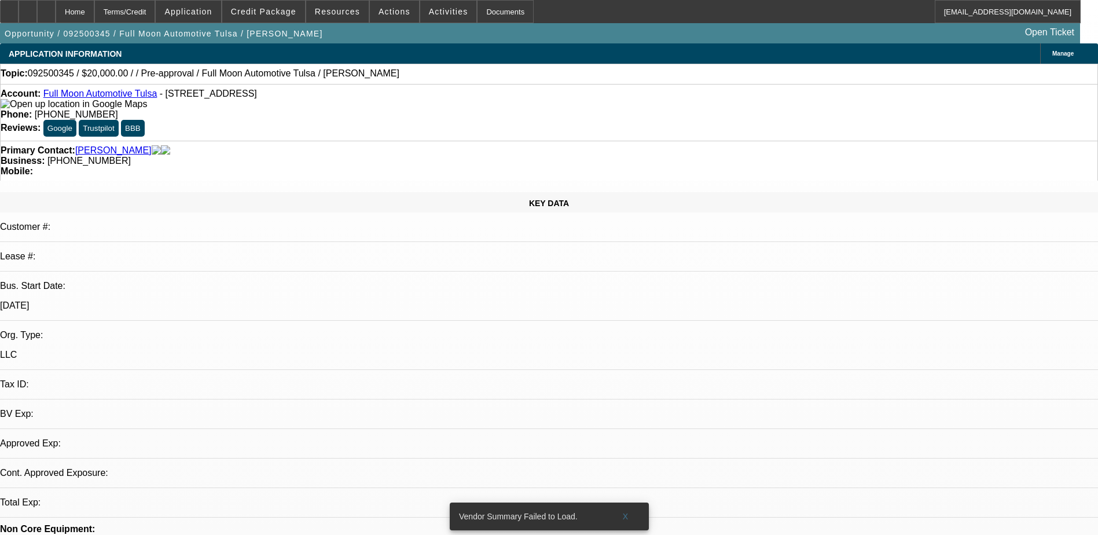
select select "0"
select select "2"
select select "0.1"
select select "4"
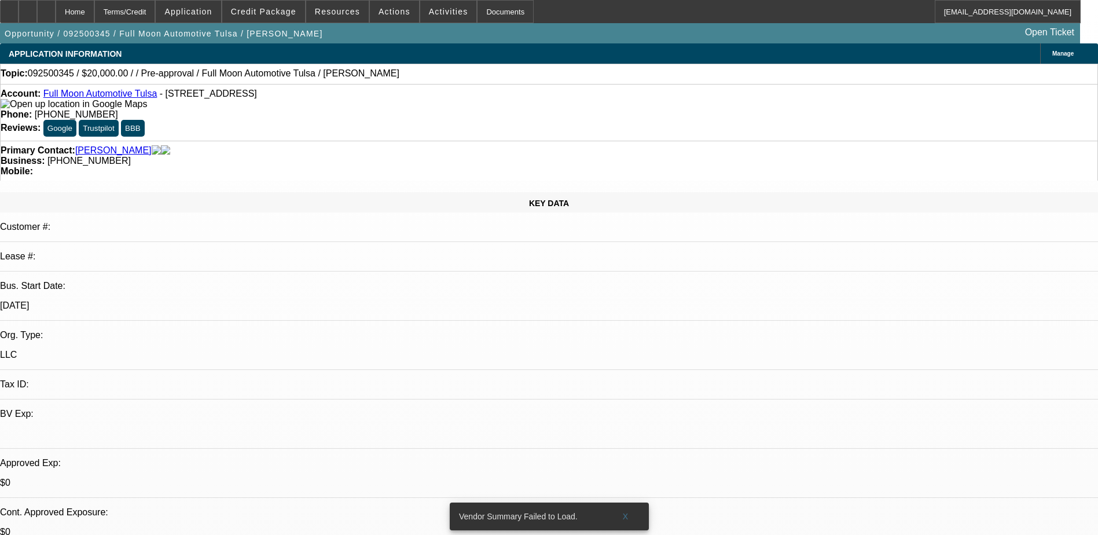
scroll to position [160, 0]
click at [94, 145] on link "[PERSON_NAME]" at bounding box center [113, 150] width 76 height 10
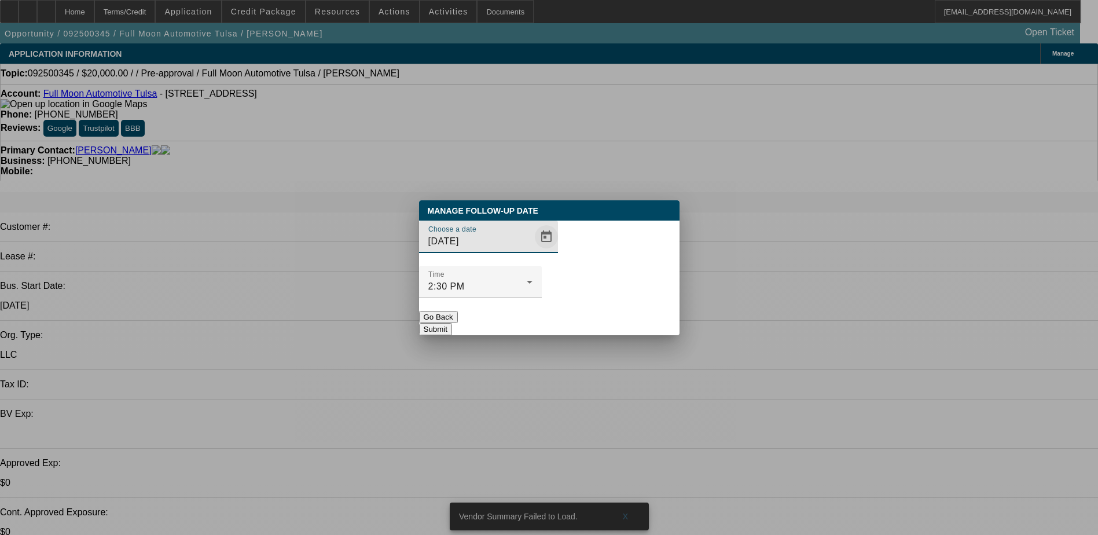
click at [532, 248] on div at bounding box center [544, 236] width 25 height 23
click at [532, 251] on span "Open calendar" at bounding box center [546, 237] width 28 height 28
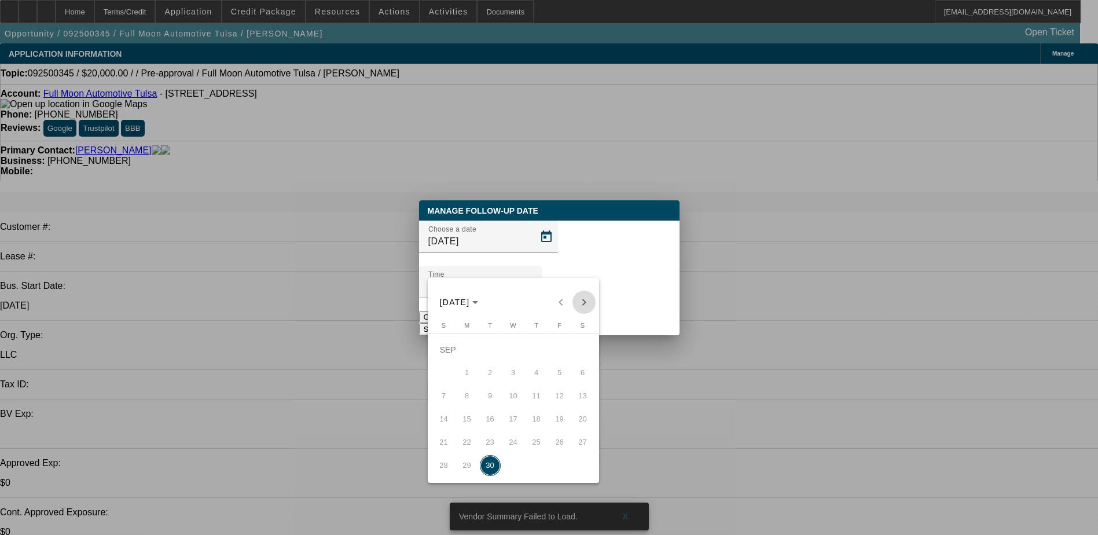
click at [585, 304] on span "Next month" at bounding box center [583, 302] width 23 height 23
drag, startPoint x: 535, startPoint y: 357, endPoint x: 526, endPoint y: 352, distance: 9.8
click at [534, 356] on span "2" at bounding box center [536, 349] width 21 height 21
type input "[DATE]"
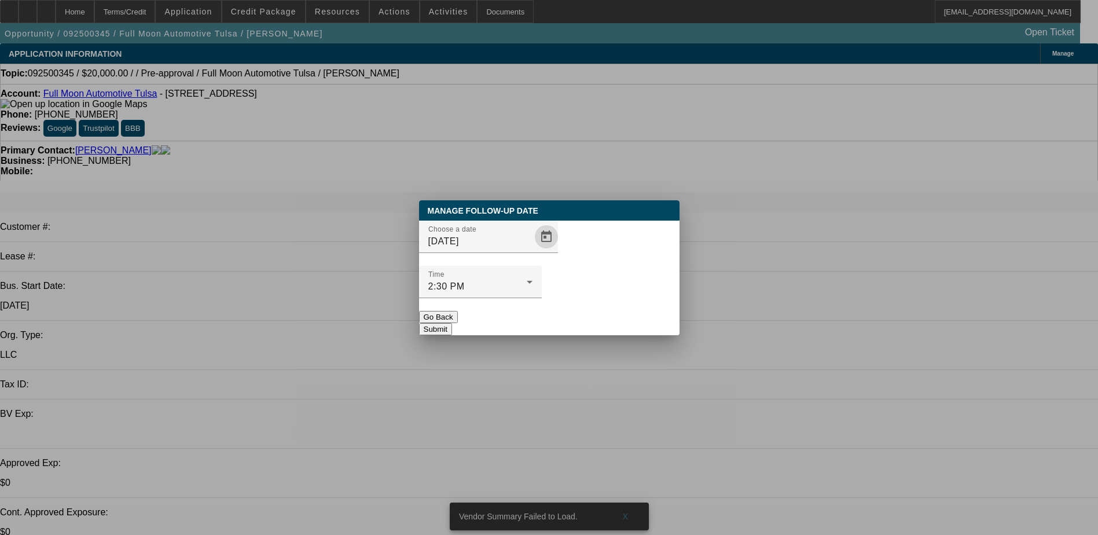
click at [452, 323] on button "Submit" at bounding box center [435, 329] width 33 height 12
